Goal: Navigation & Orientation: Find specific page/section

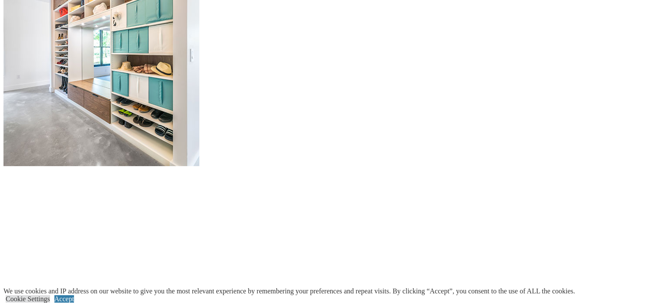
scroll to position [1277, 0]
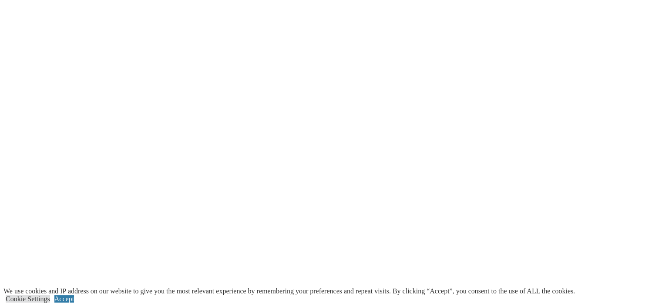
scroll to position [1509, 0]
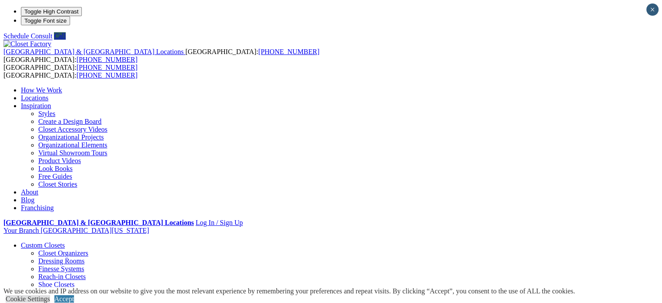
click at [73, 170] on link "Look Books" at bounding box center [55, 168] width 34 height 7
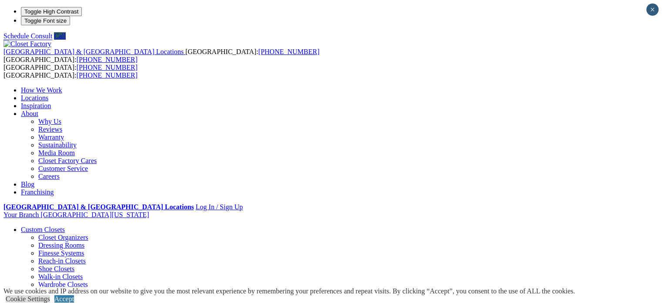
click at [48, 94] on link "Locations" at bounding box center [34, 97] width 27 height 7
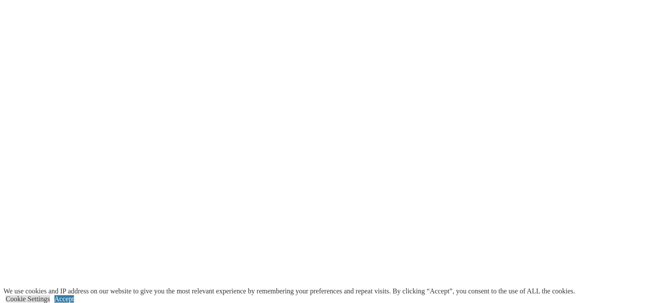
scroll to position [929, 0]
